Goal: Information Seeking & Learning: Learn about a topic

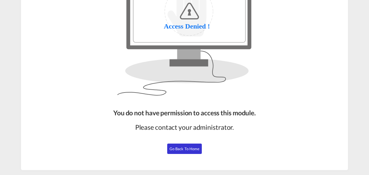
click at [185, 148] on span "Go Back to Home" at bounding box center [185, 148] width 30 height 5
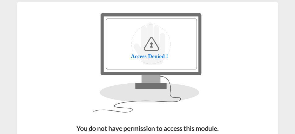
scroll to position [19, 0]
